Goal: Information Seeking & Learning: Learn about a topic

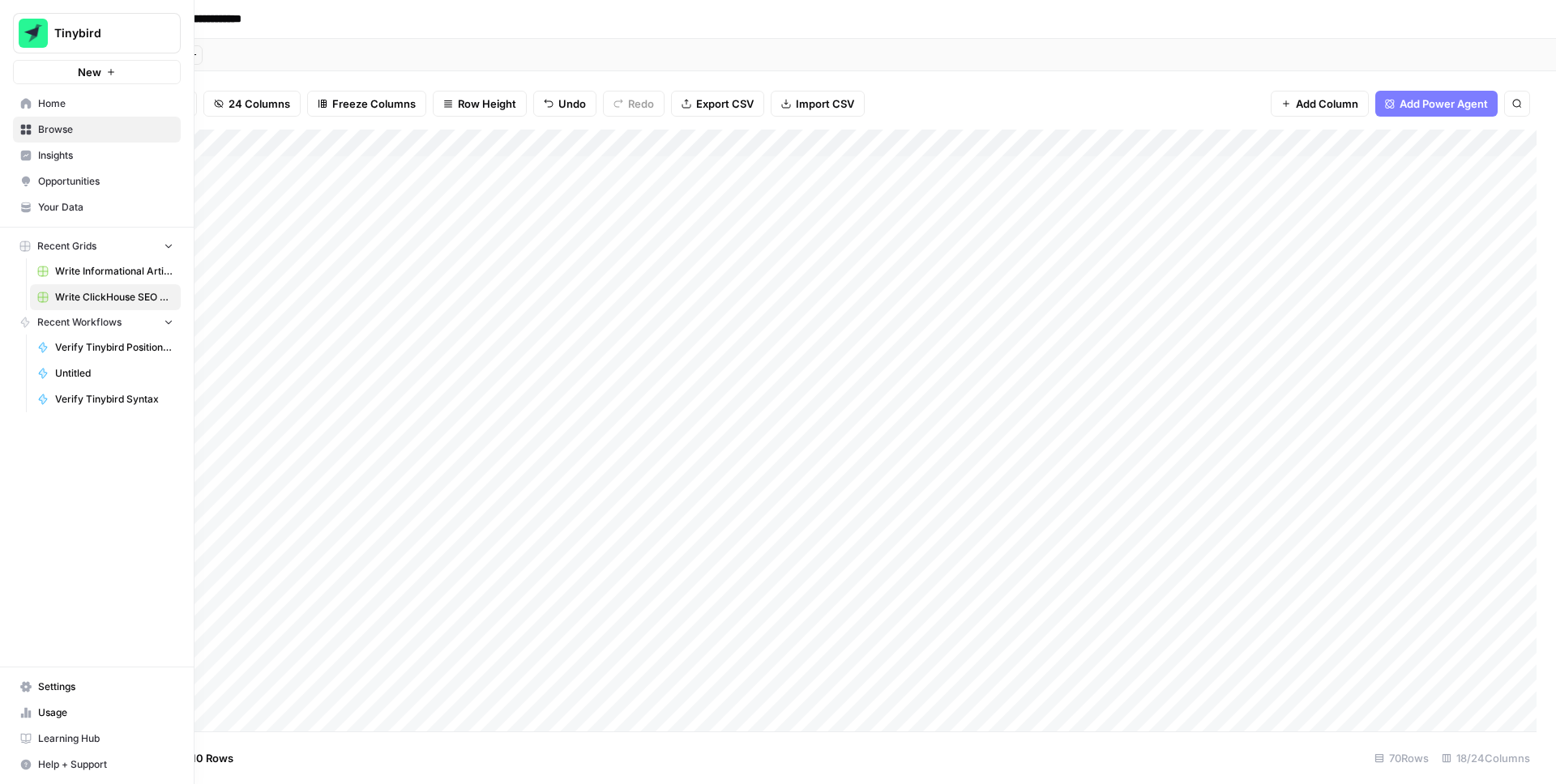
click at [38, 155] on span "Insights" at bounding box center [106, 156] width 136 height 15
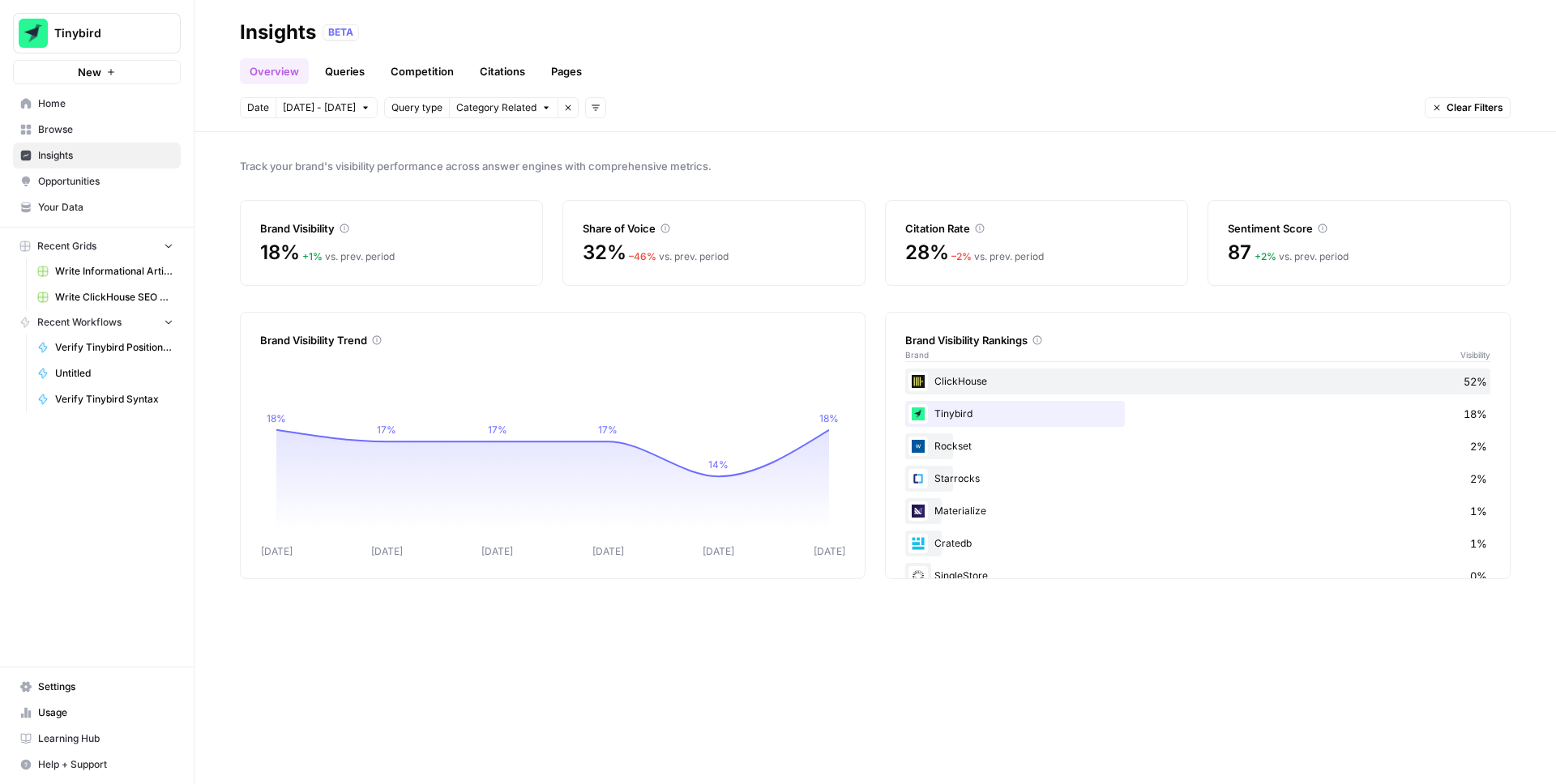
click at [348, 73] on link "Queries" at bounding box center [344, 71] width 59 height 26
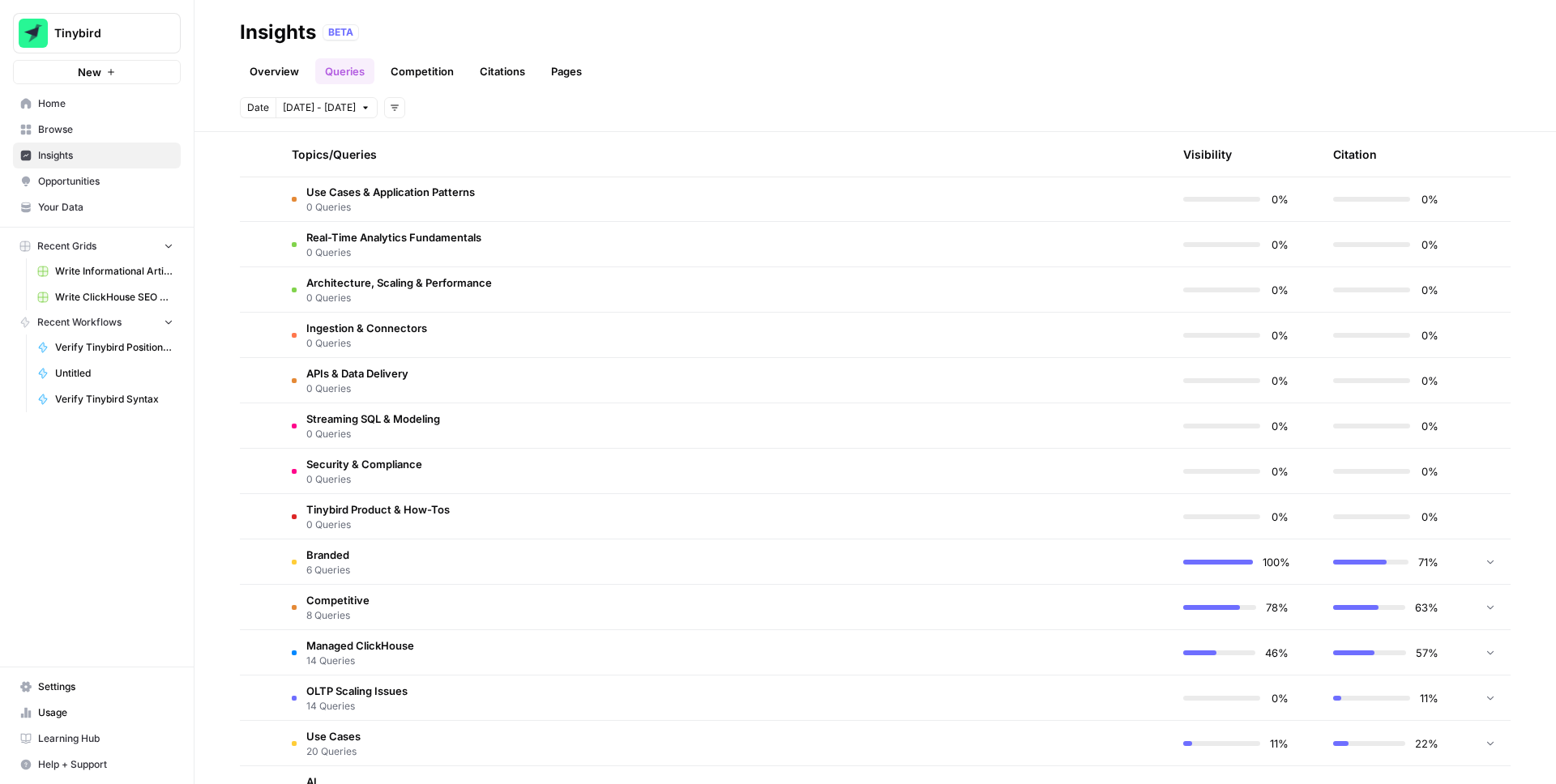
scroll to position [522, 0]
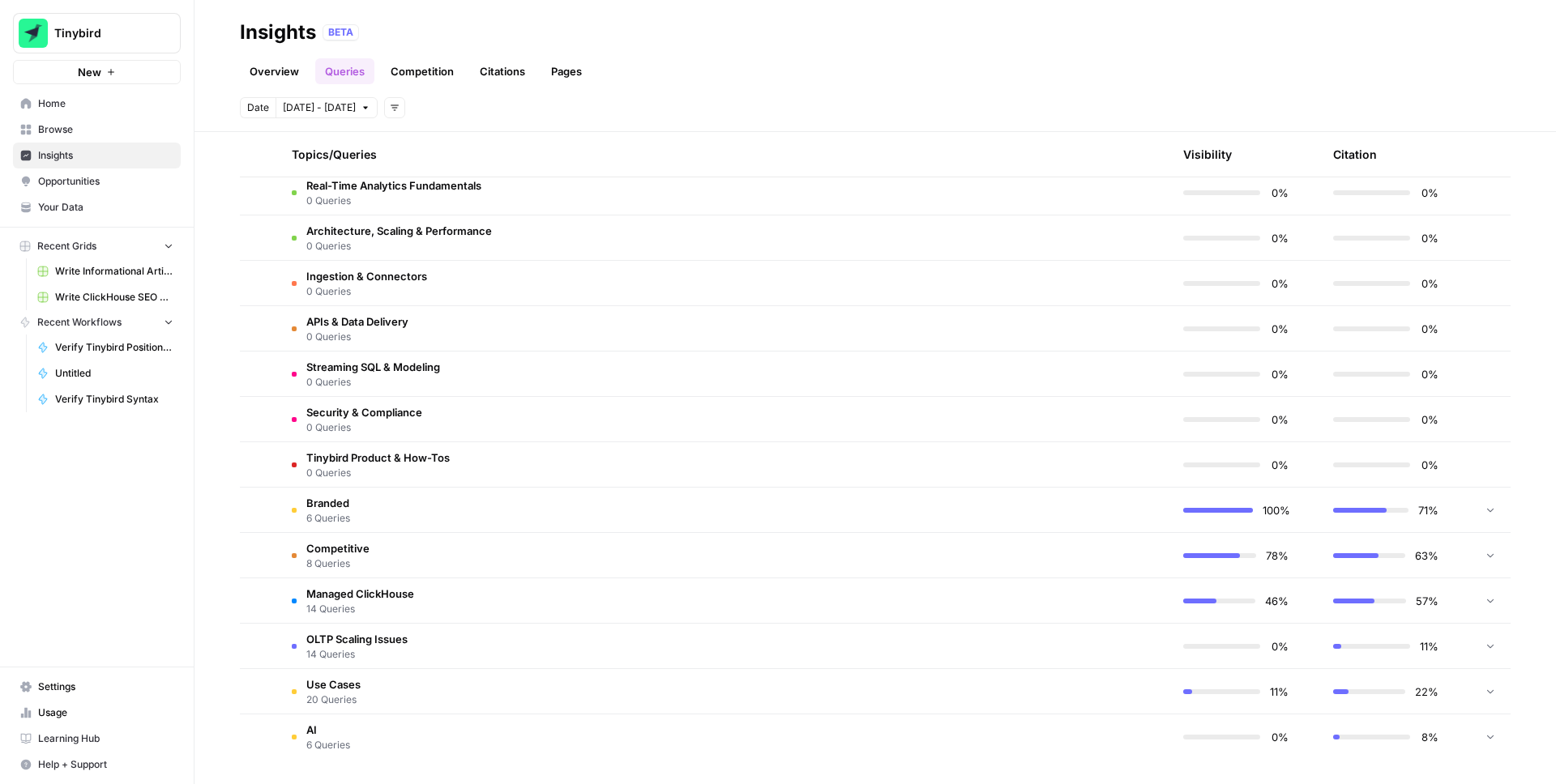
click at [415, 562] on td "Competitive 8 Queries" at bounding box center [647, 555] width 737 height 45
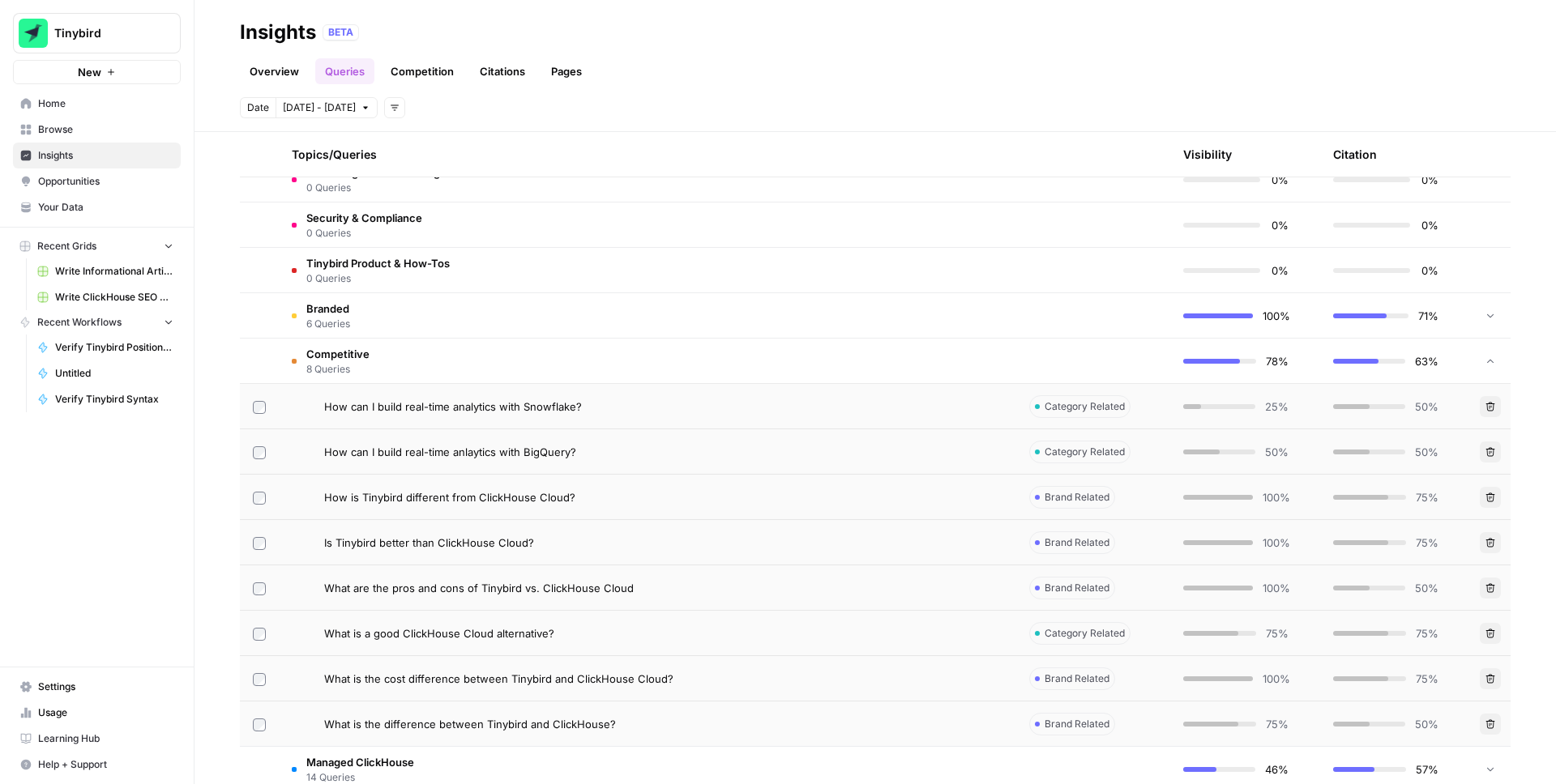
scroll to position [743, 0]
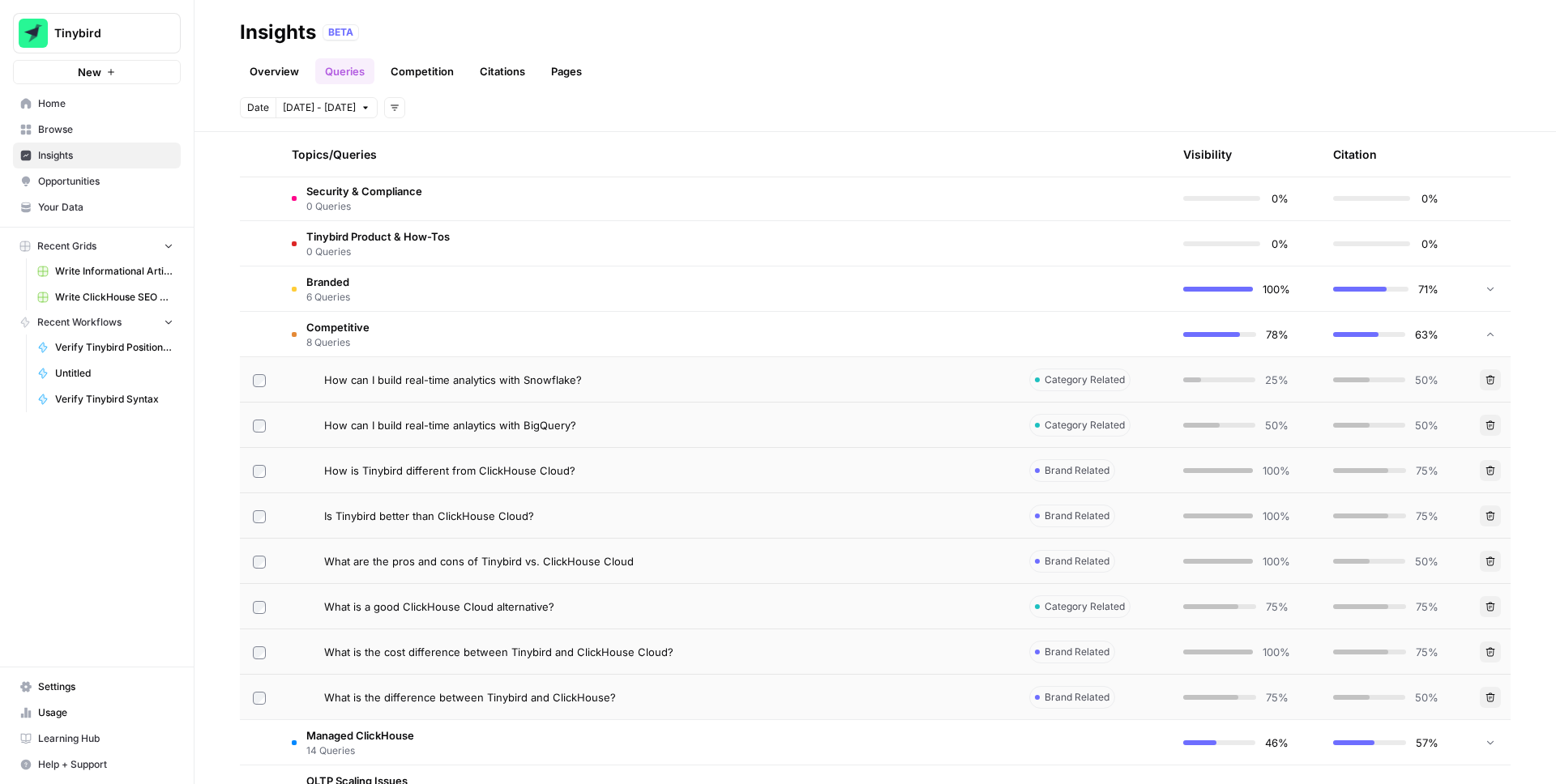
click at [573, 600] on div "What is a good ClickHouse Cloud alternative?" at bounding box center [663, 606] width 679 height 16
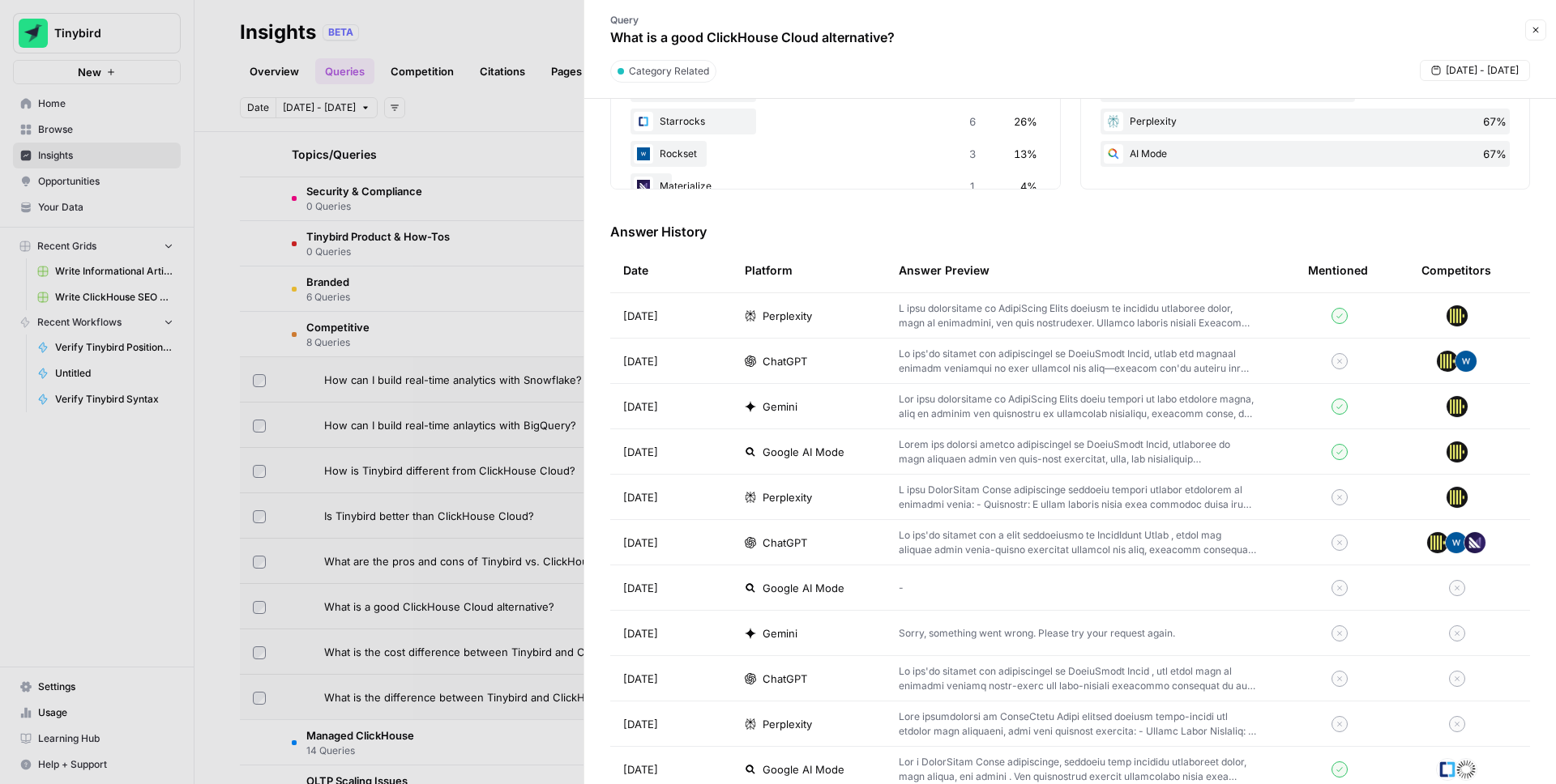
scroll to position [386, 0]
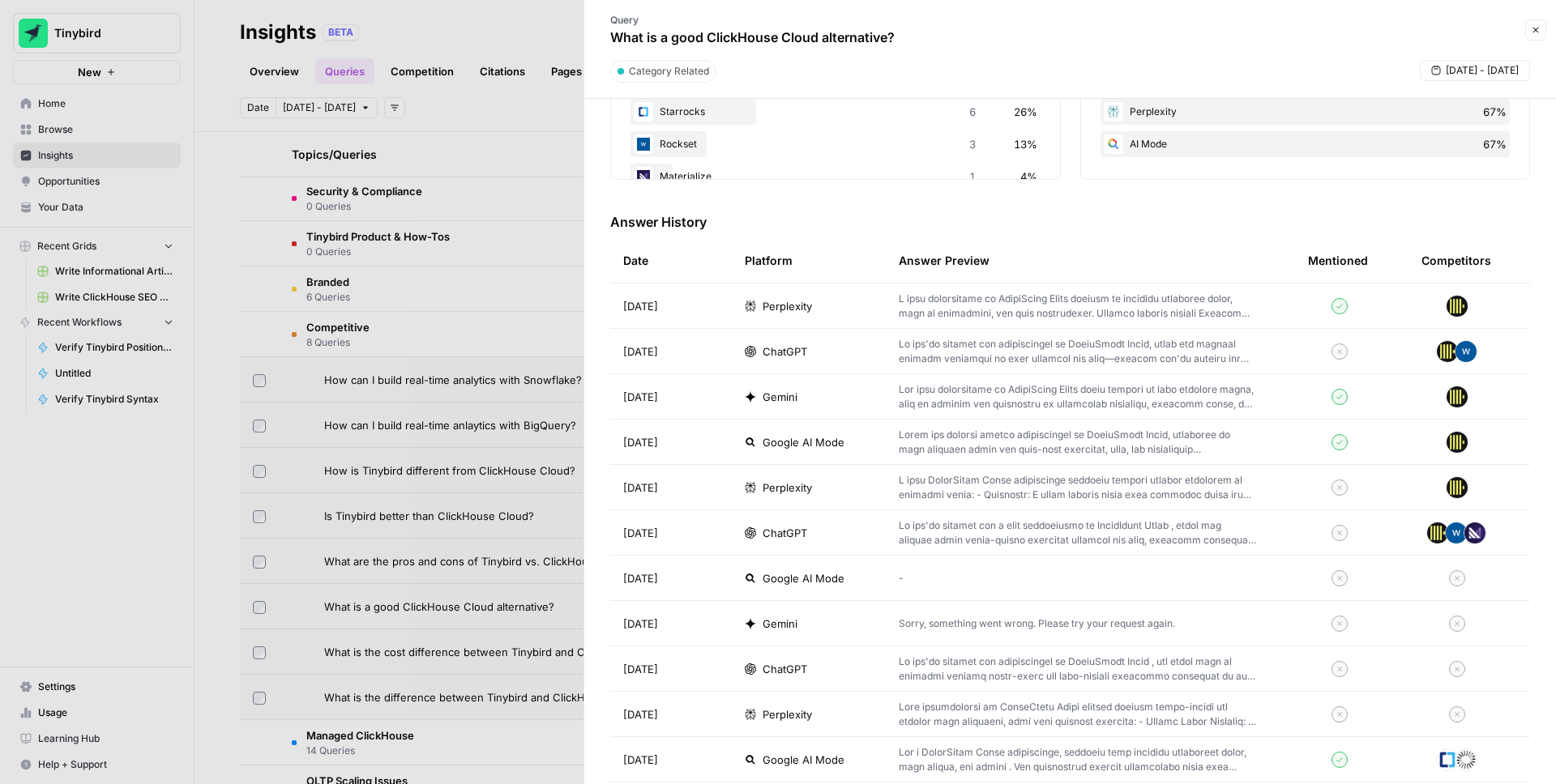
click at [1264, 486] on td at bounding box center [1091, 487] width 409 height 45
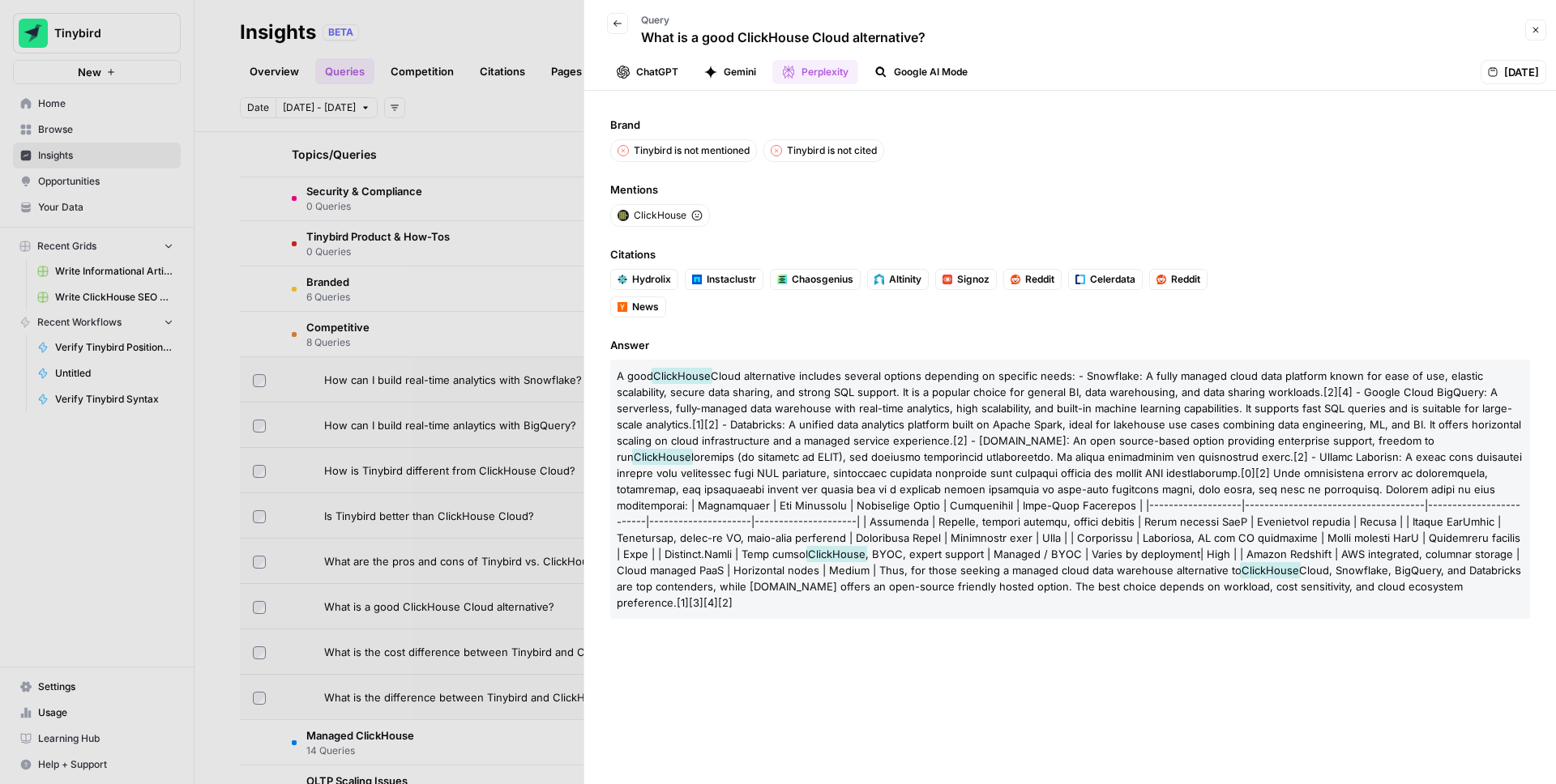
click at [620, 17] on button "Back" at bounding box center [617, 24] width 21 height 21
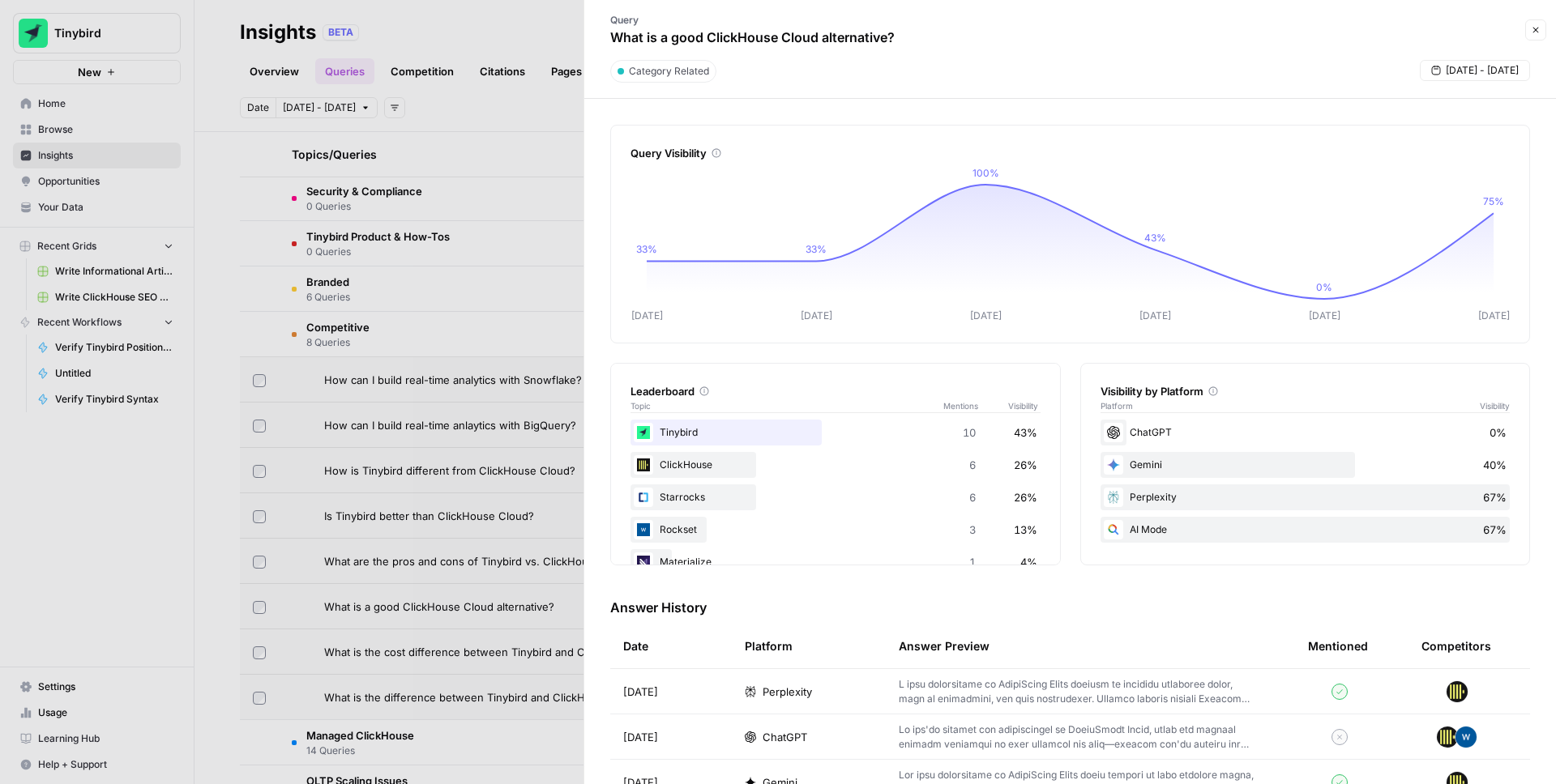
click at [568, 36] on div at bounding box center [778, 392] width 1556 height 784
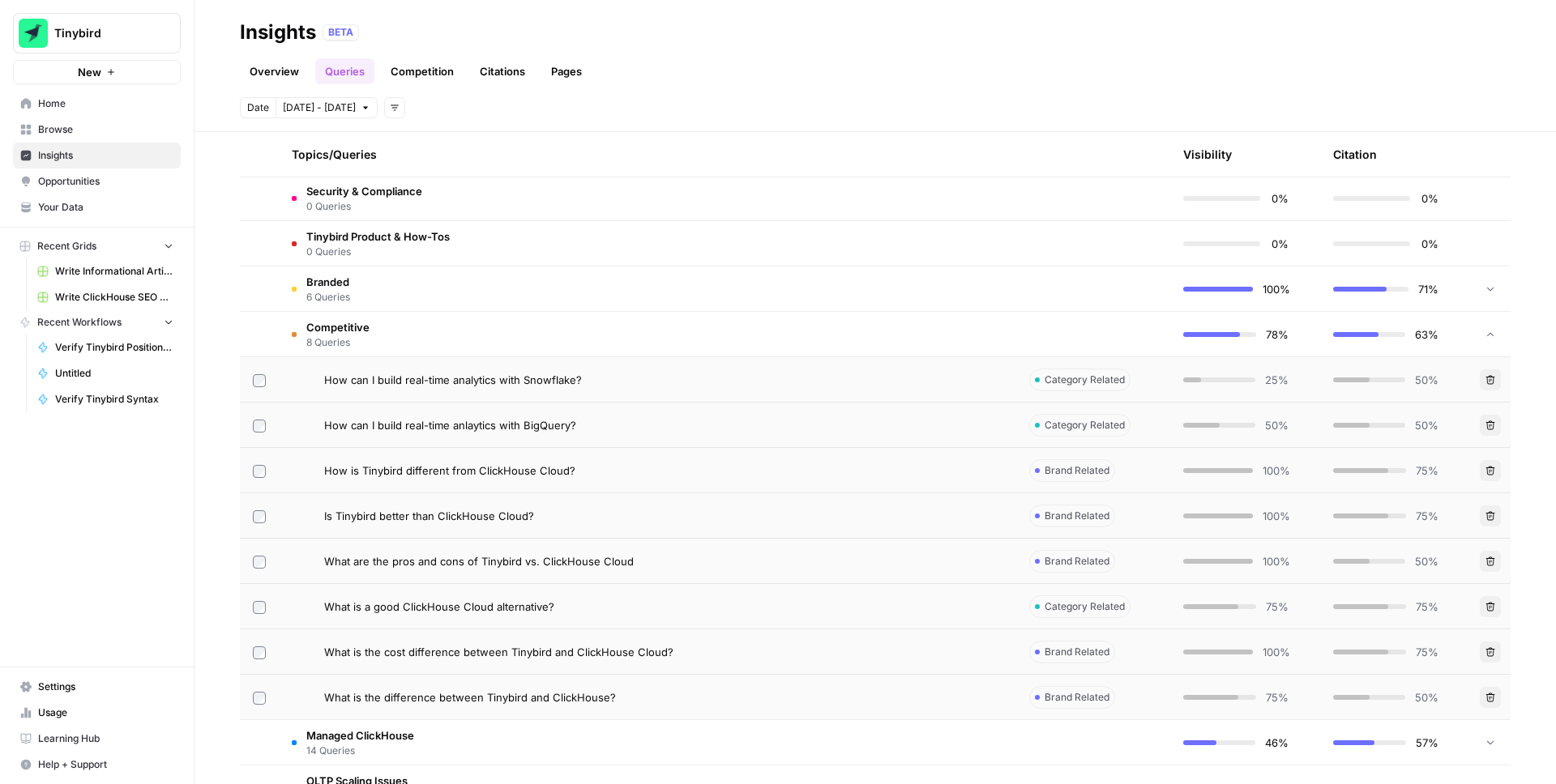
scroll to position [886, 0]
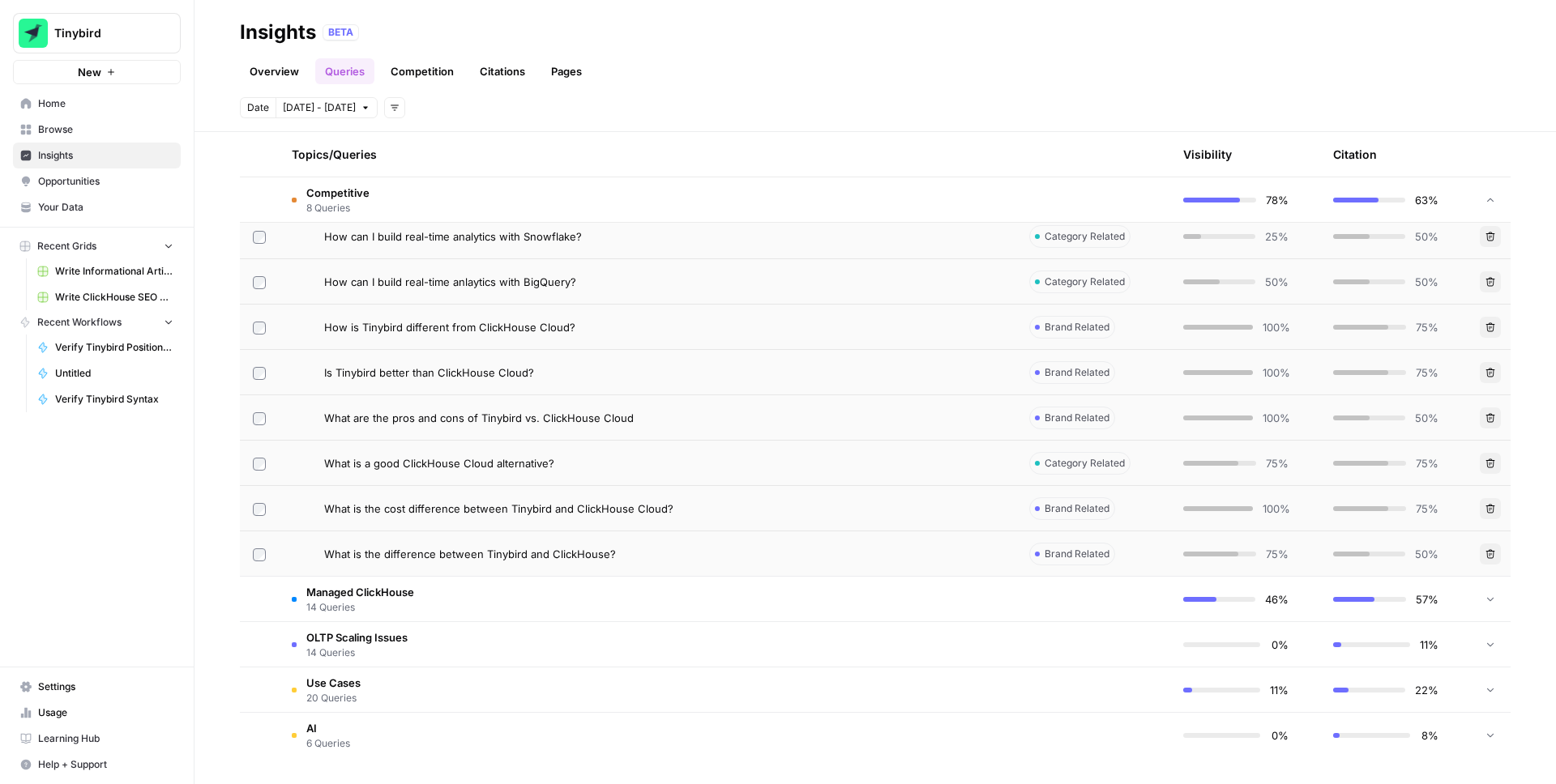
click at [564, 596] on td "Managed ClickHouse 14 Queries" at bounding box center [647, 598] width 737 height 45
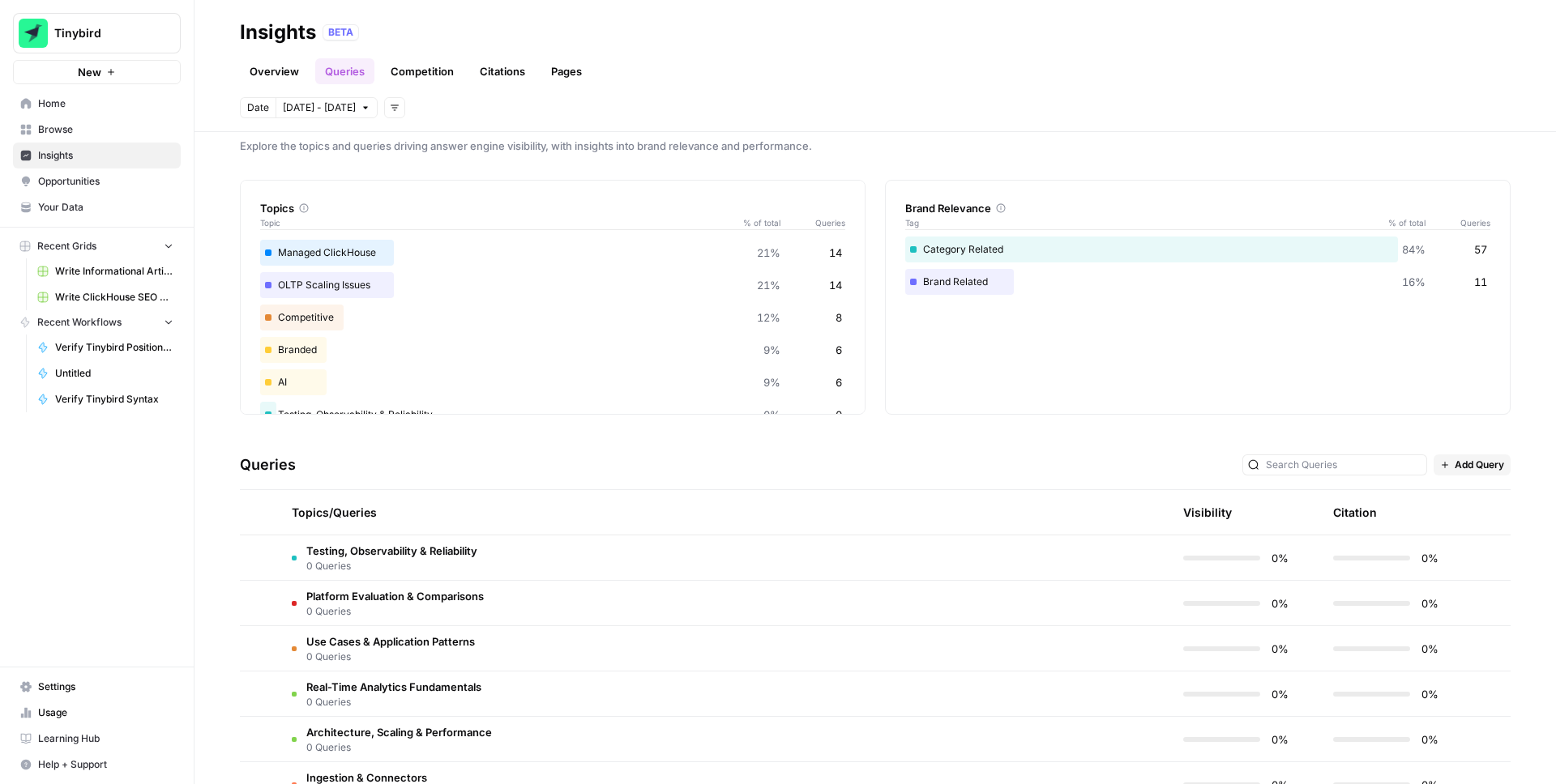
scroll to position [0, 0]
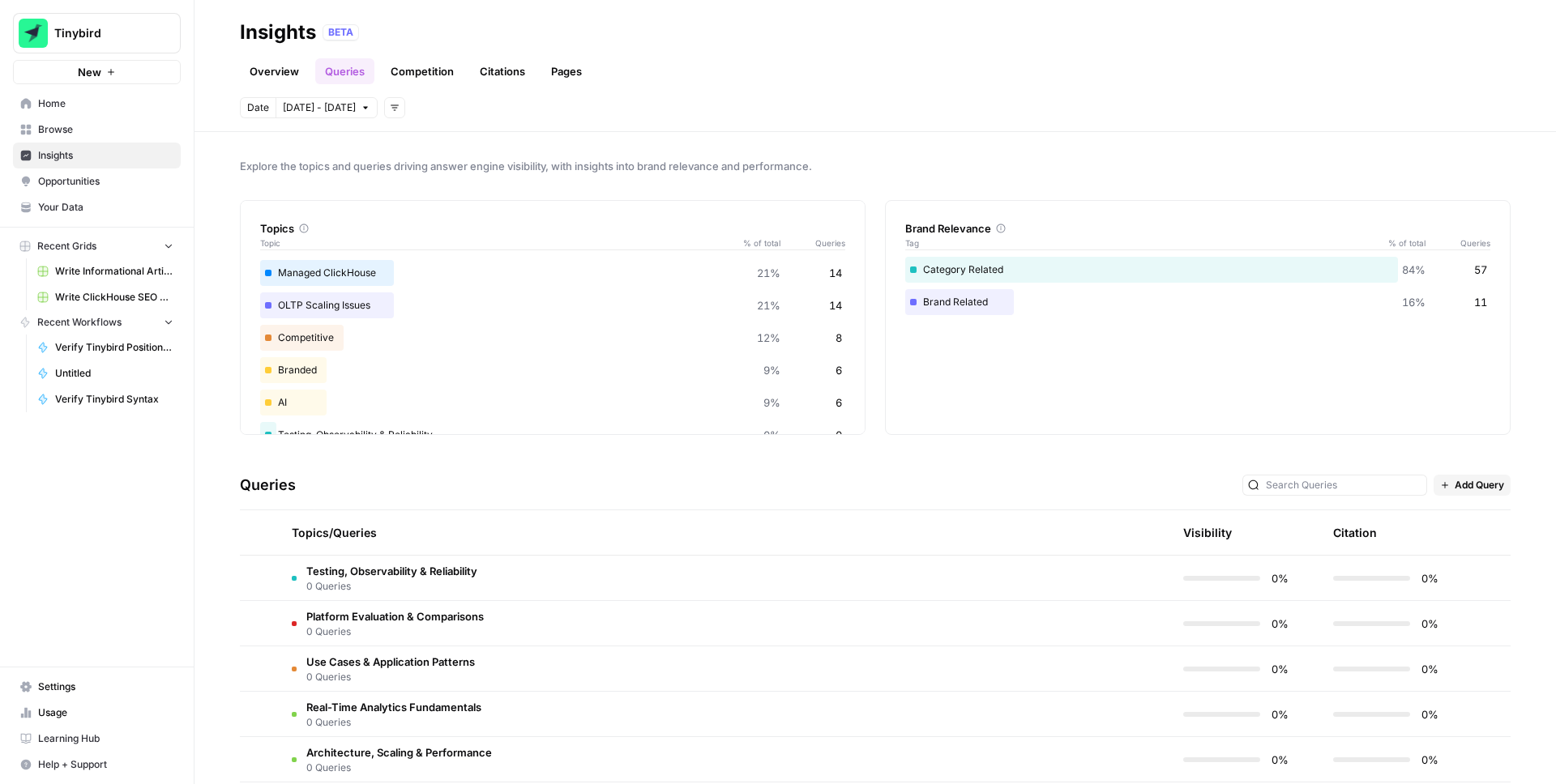
click at [431, 66] on link "Competition" at bounding box center [422, 71] width 83 height 26
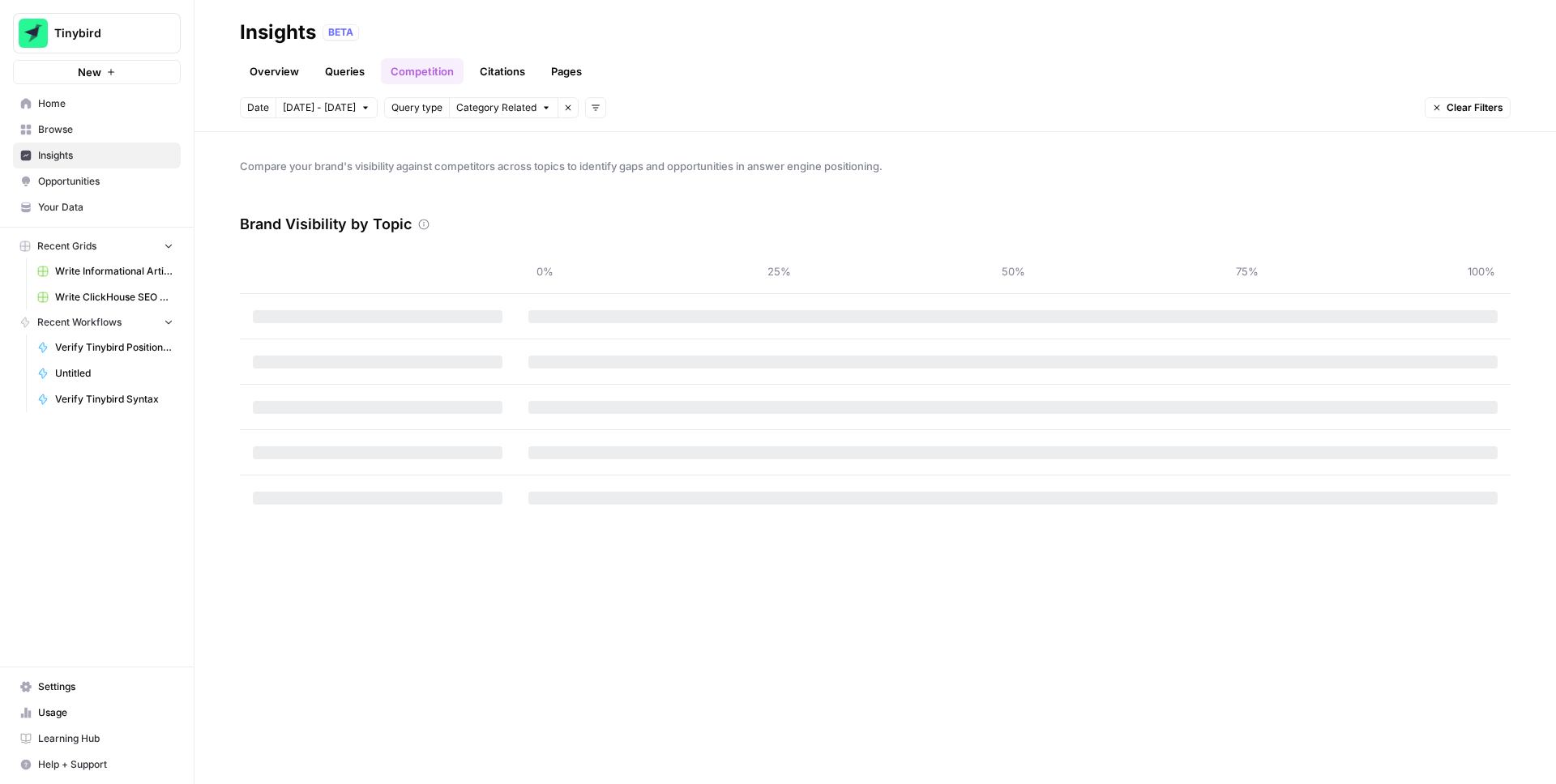
click at [486, 66] on link "Citations" at bounding box center [503, 71] width 65 height 26
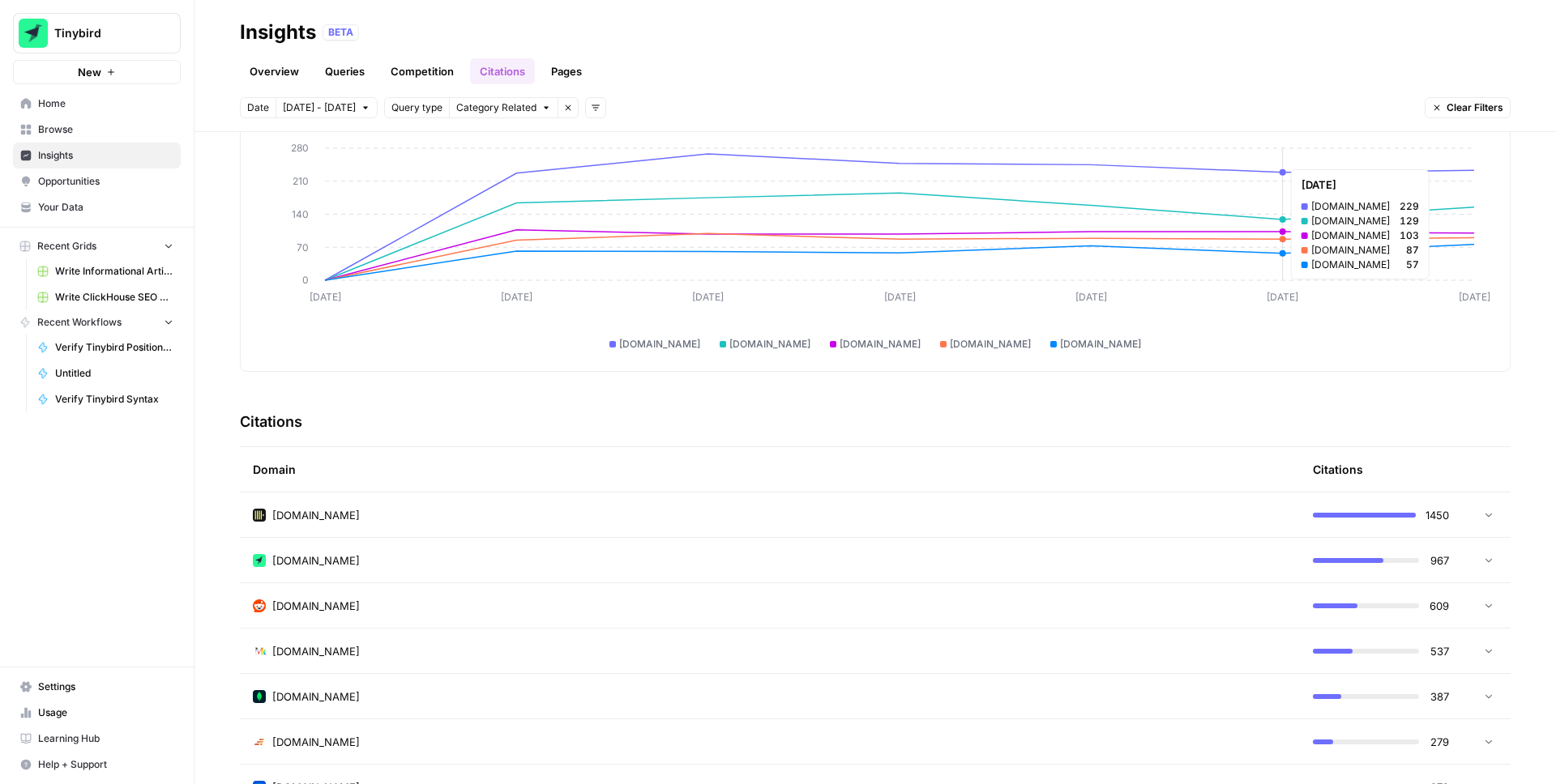
scroll to position [190, 0]
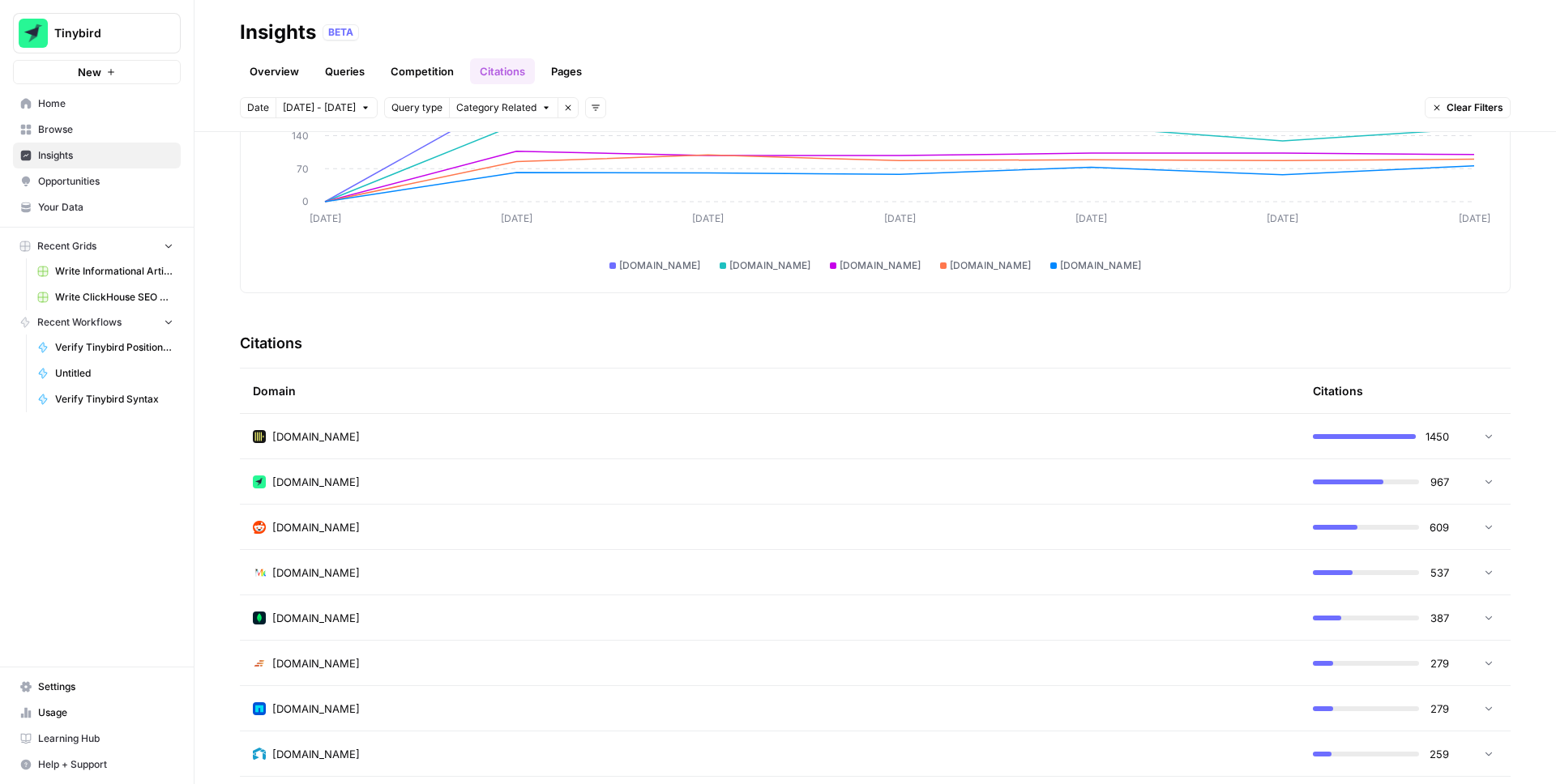
click at [1487, 424] on td at bounding box center [1486, 436] width 49 height 45
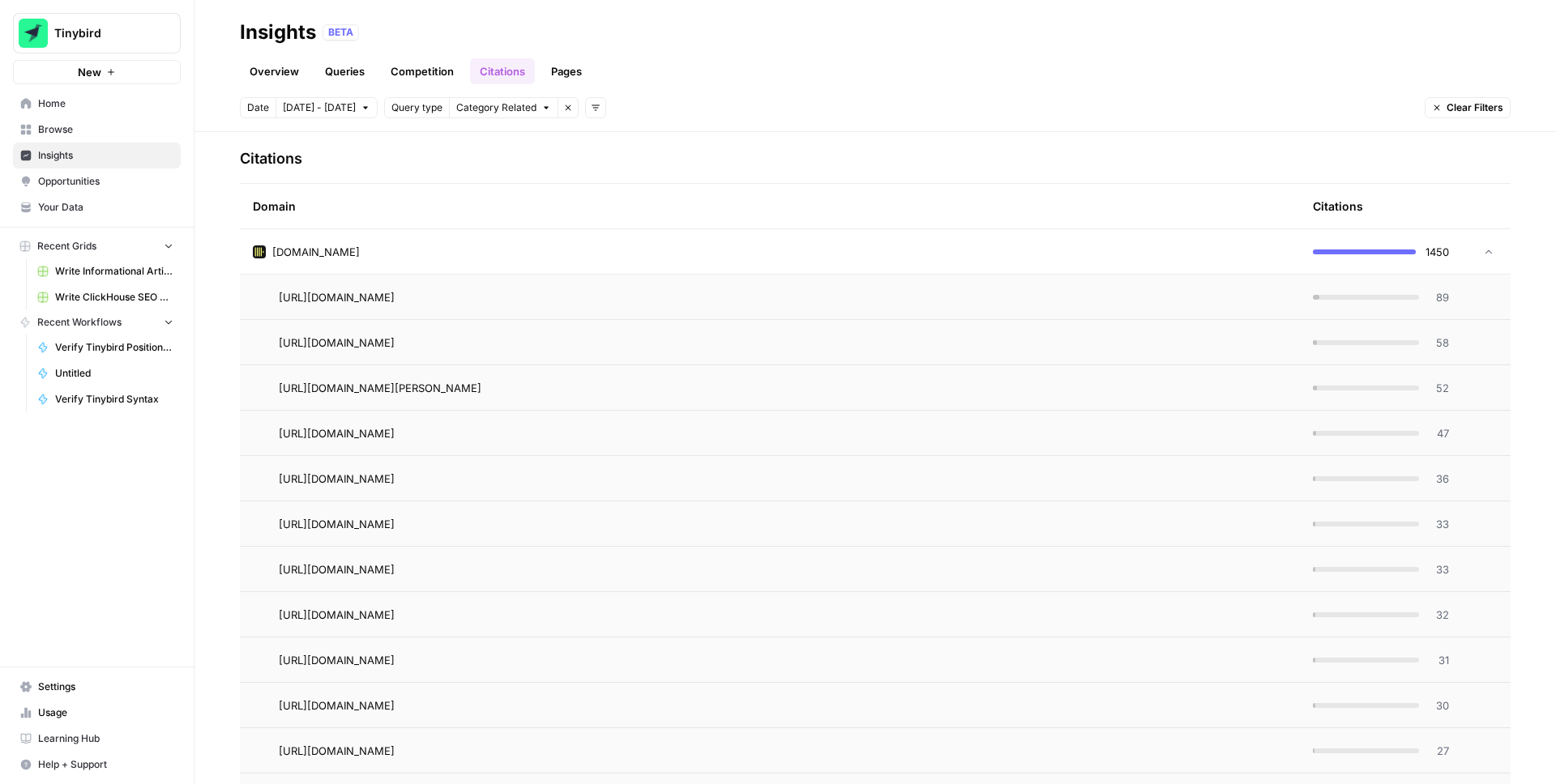
scroll to position [268, 0]
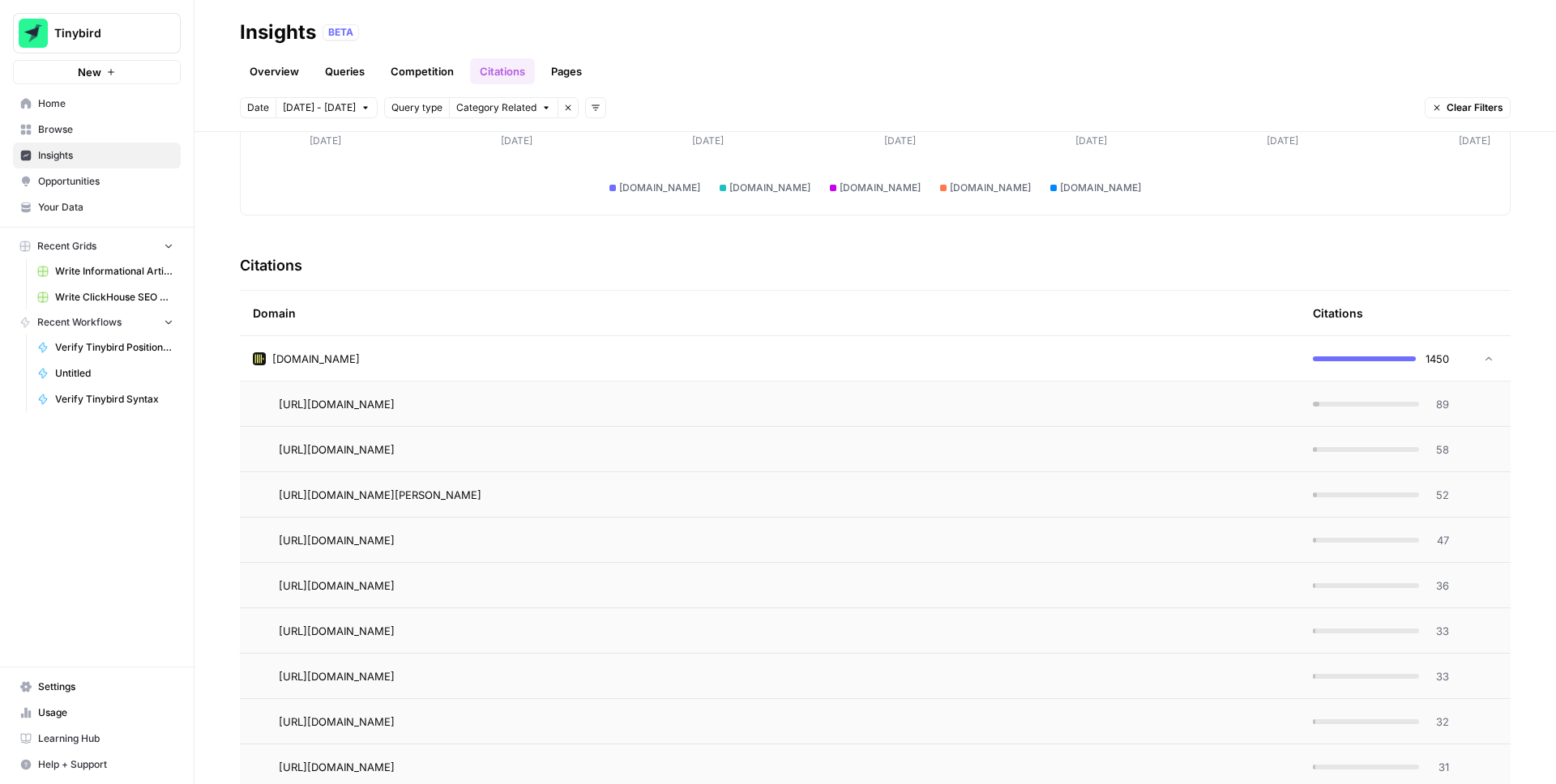
click at [1488, 354] on icon at bounding box center [1489, 359] width 11 height 11
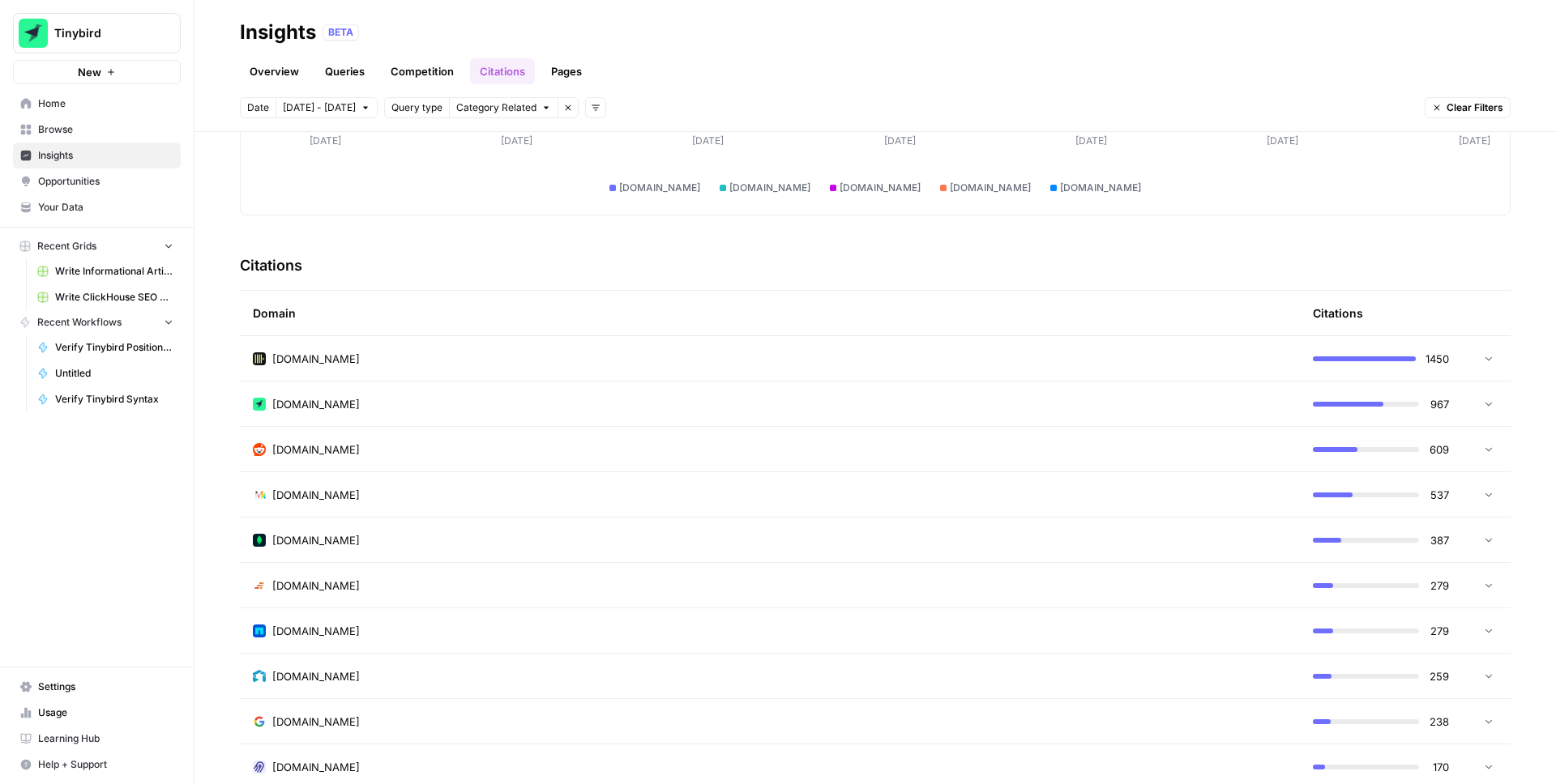
click at [1494, 397] on td at bounding box center [1486, 403] width 49 height 45
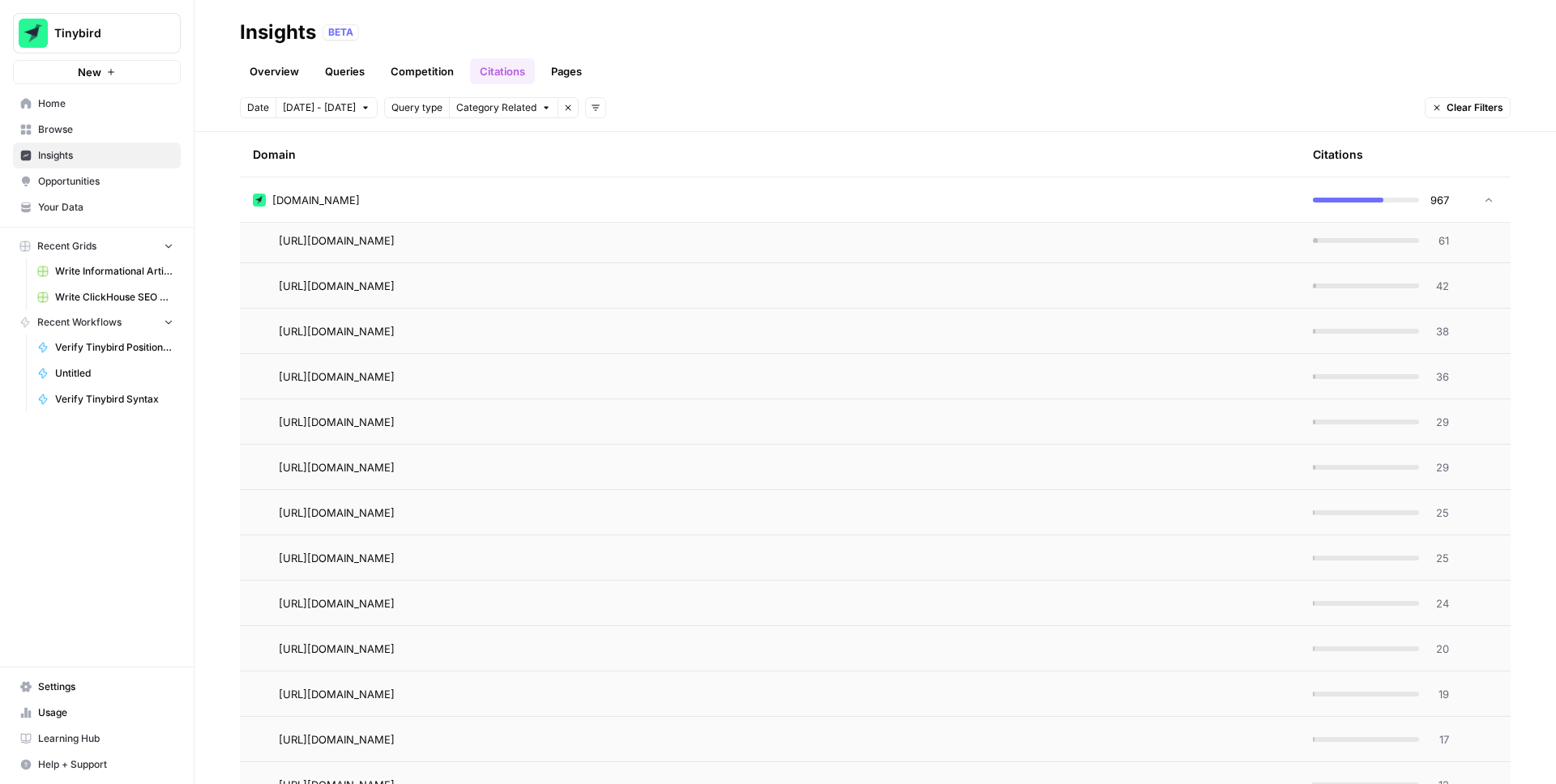
scroll to position [617, 0]
click at [744, 67] on div "Overview Queries Competition Citations Pages" at bounding box center [875, 65] width 1271 height 39
